Goal: Find specific page/section: Find specific page/section

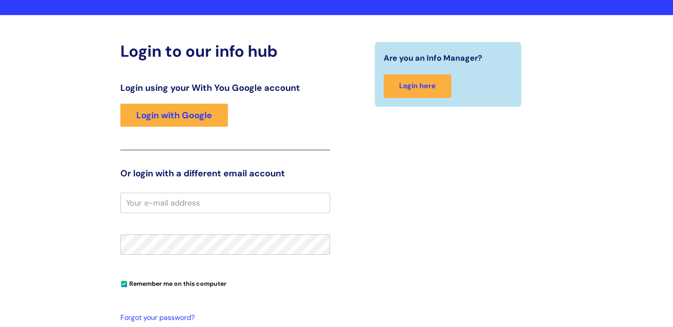
scroll to position [172, 0]
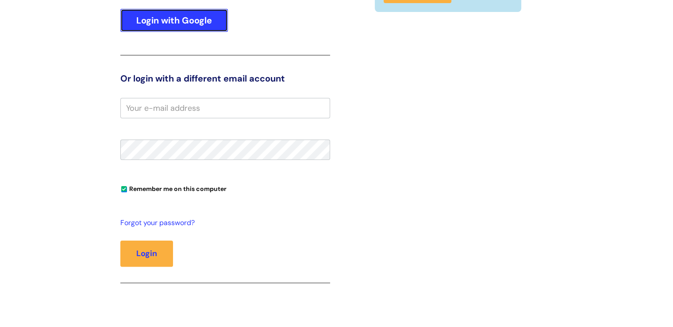
click at [206, 16] on link "Login with Google" at bounding box center [174, 20] width 108 height 23
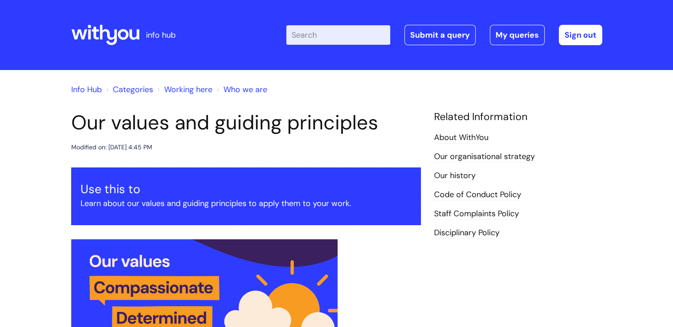
click at [86, 89] on link "Info Hub" at bounding box center [86, 89] width 31 height 11
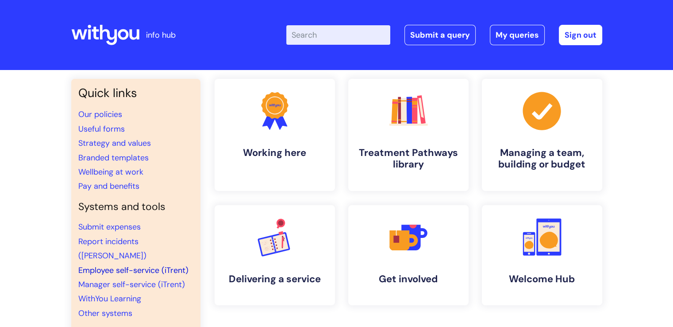
click at [120, 265] on link "Employee self-service (iTrent)" at bounding box center [133, 270] width 110 height 11
click at [126, 293] on link "WithYou Learning" at bounding box center [109, 298] width 63 height 11
